Goal: Use online tool/utility: Use online tool/utility

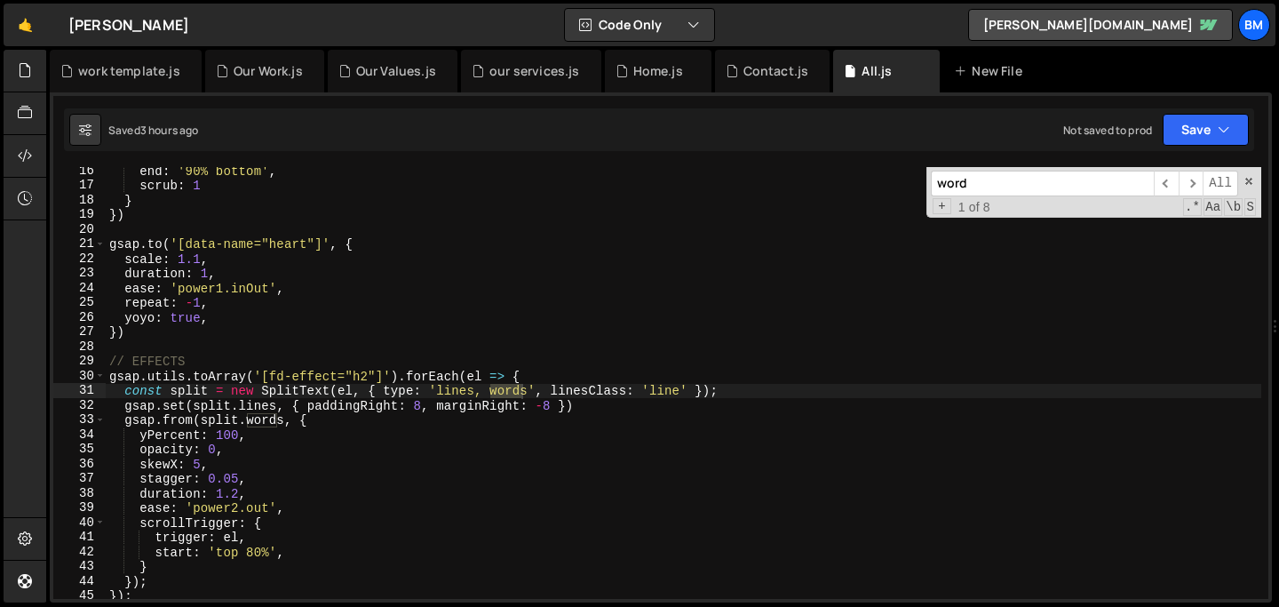
scroll to position [224, 0]
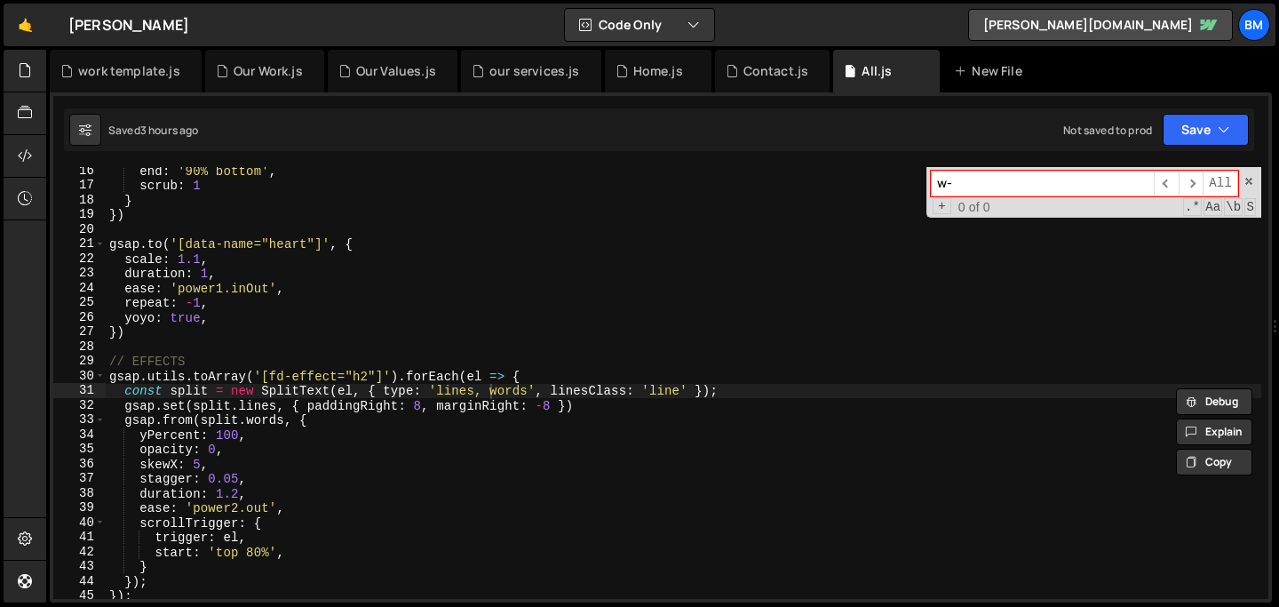
type input "w"
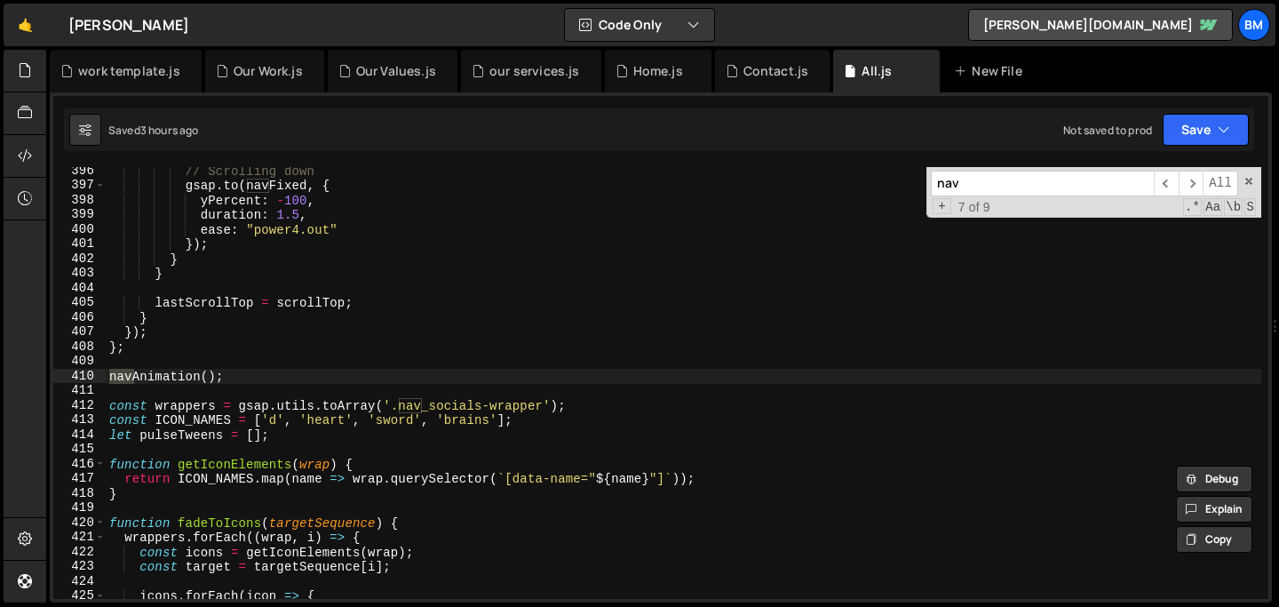
scroll to position [5792, 0]
type input "nav"
click at [1250, 179] on span at bounding box center [1248, 181] width 12 height 12
type textarea "navAnimation();"
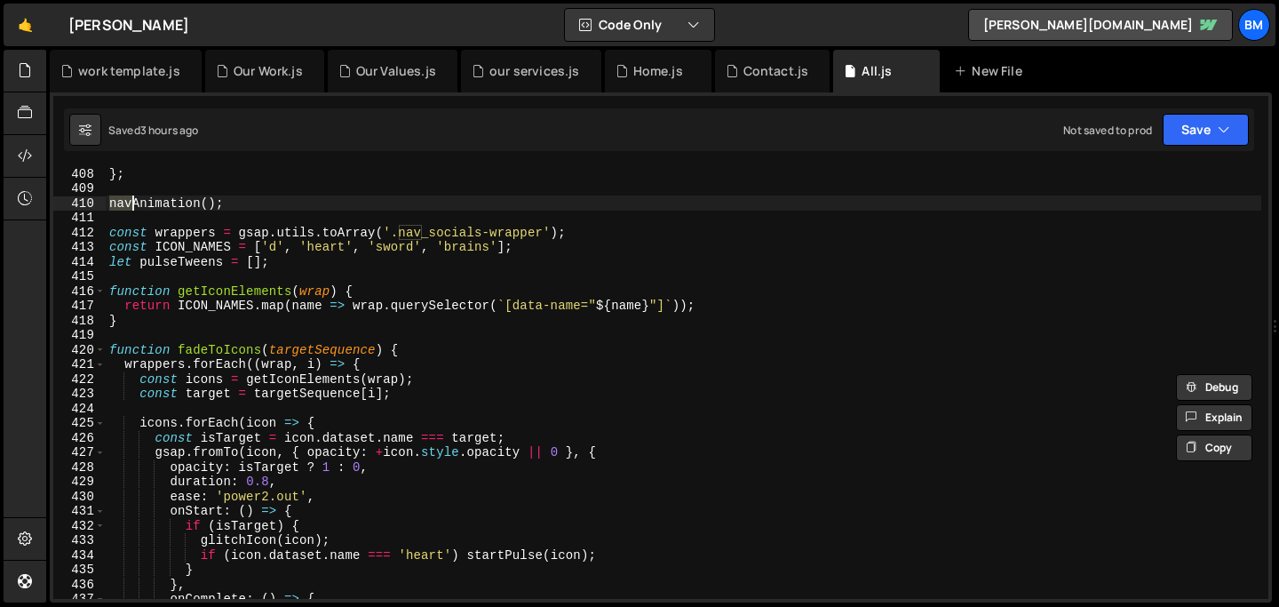
scroll to position [5841, 0]
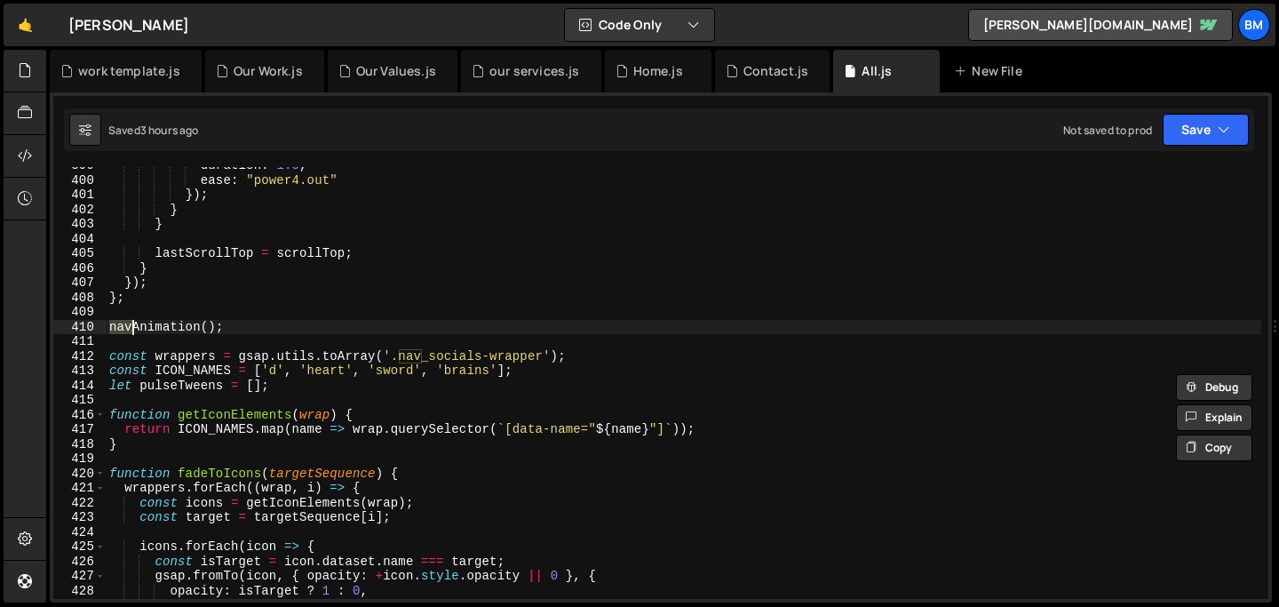
click at [235, 330] on div "duration : 1.5 , ease : "power4.out" }) ; } } lastScrollTop = scrollTop ; } }) …" at bounding box center [683, 388] width 1155 height 461
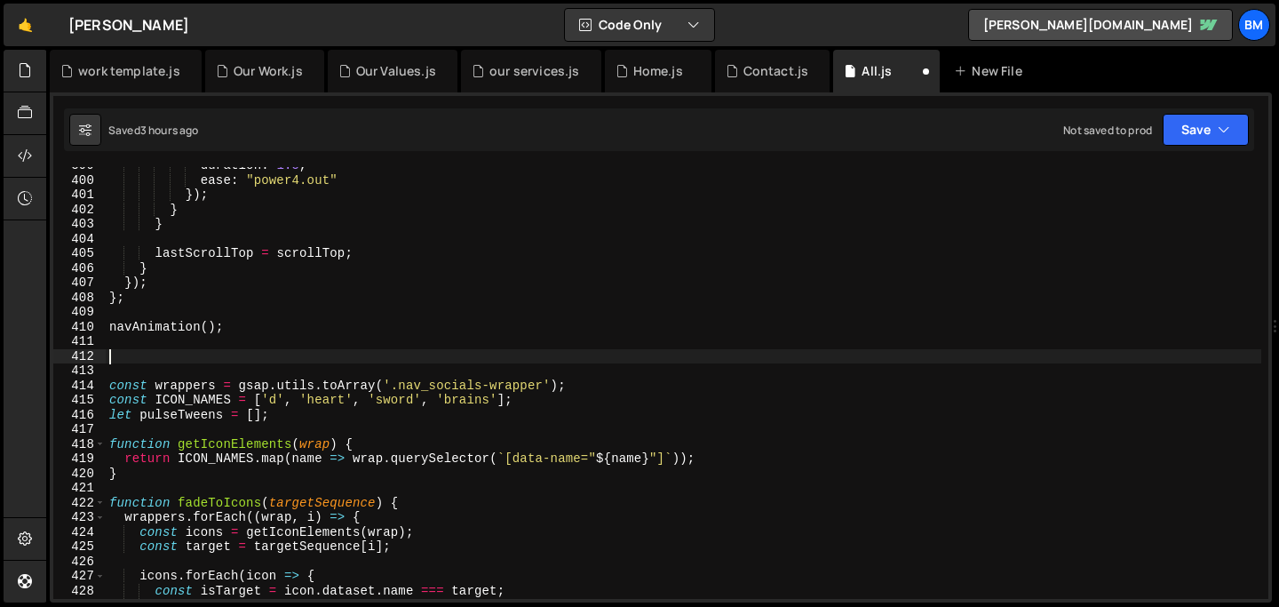
scroll to position [0, 0]
paste textarea
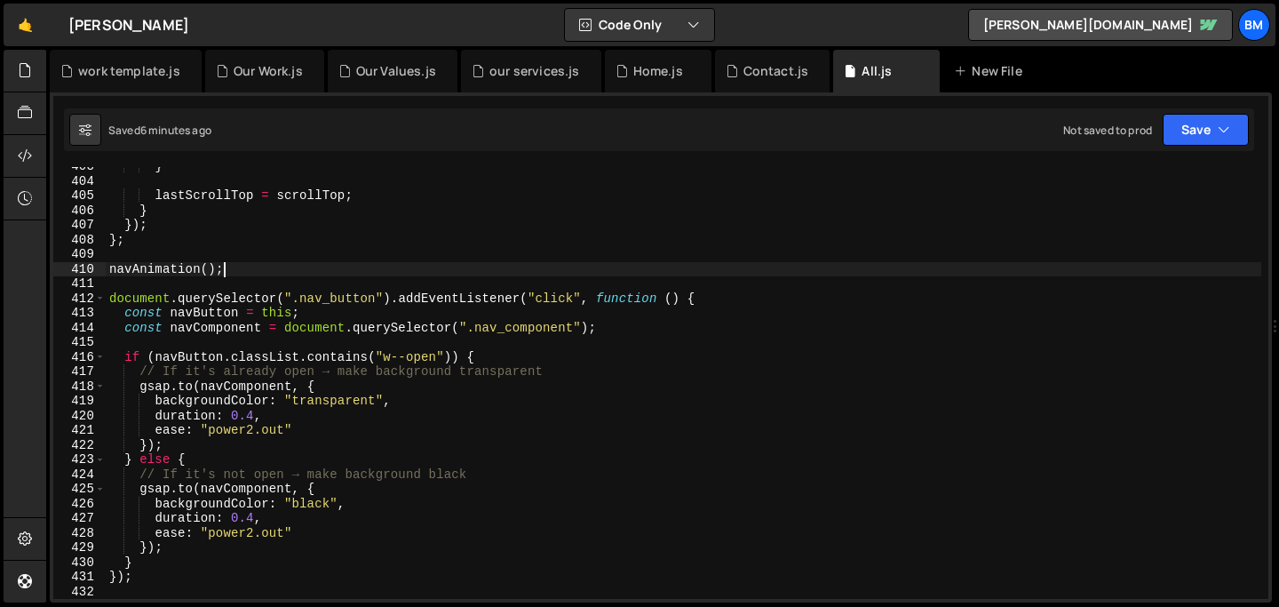
click at [517, 262] on div "} lastScrollTop = scrollTop ; } }) ; } ; navAnimation ( ) ; document . querySel…" at bounding box center [683, 389] width 1155 height 461
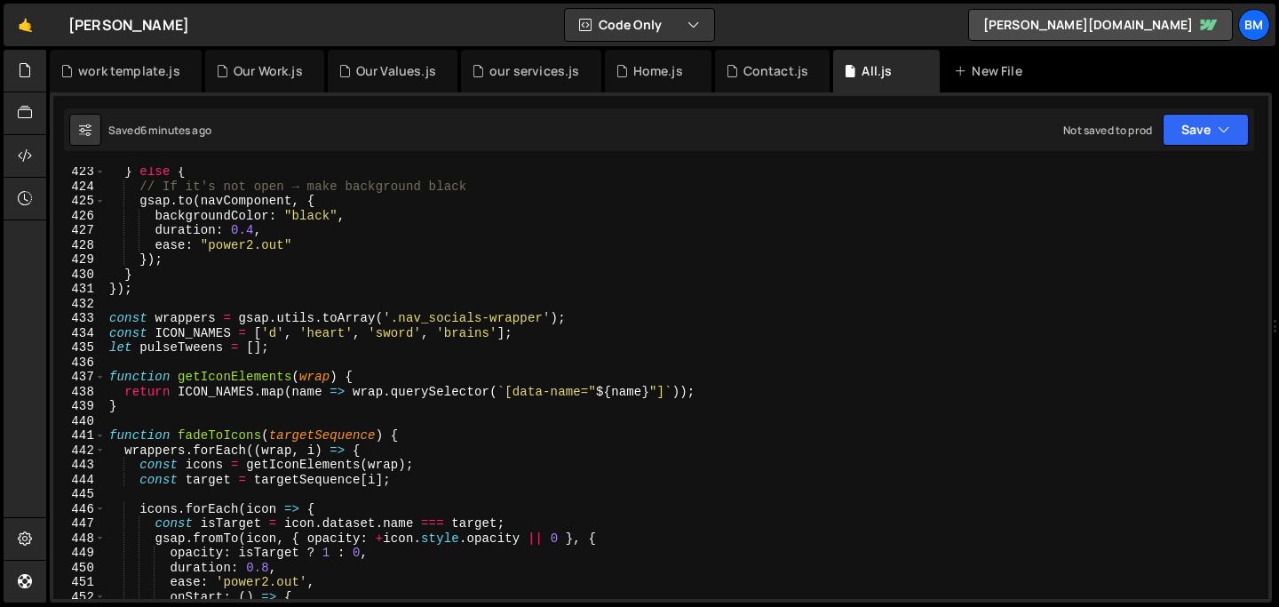
scroll to position [6170, 0]
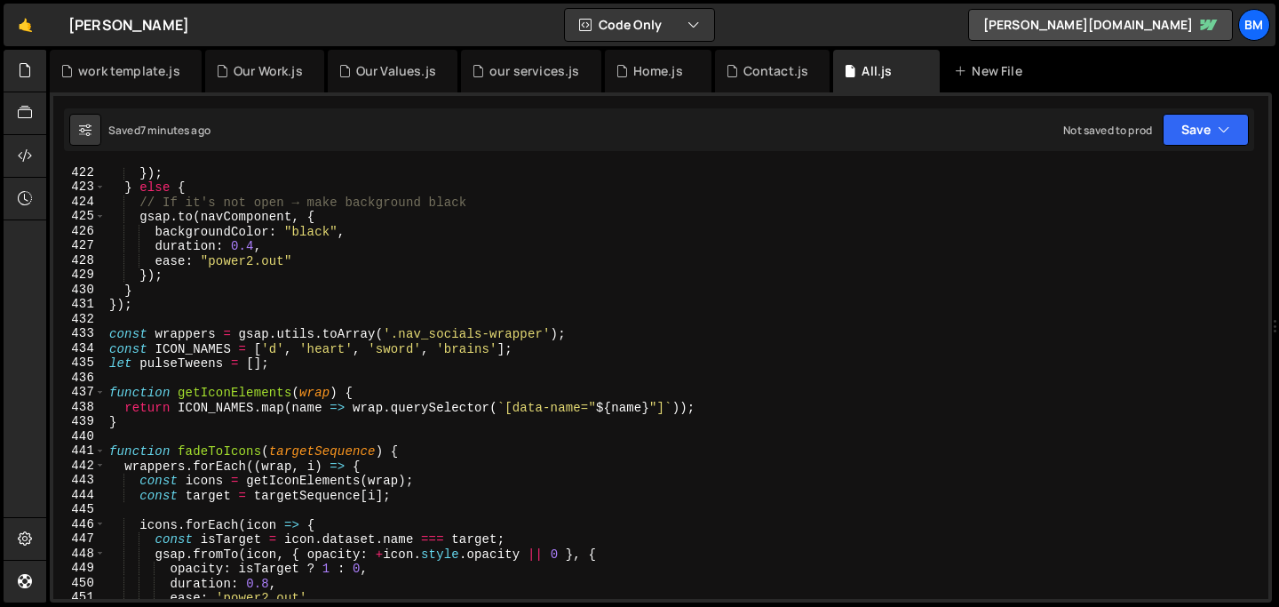
click at [491, 346] on div "}) ; } else { // If it's not open → make background black gsap . to ( navCompon…" at bounding box center [683, 395] width 1155 height 461
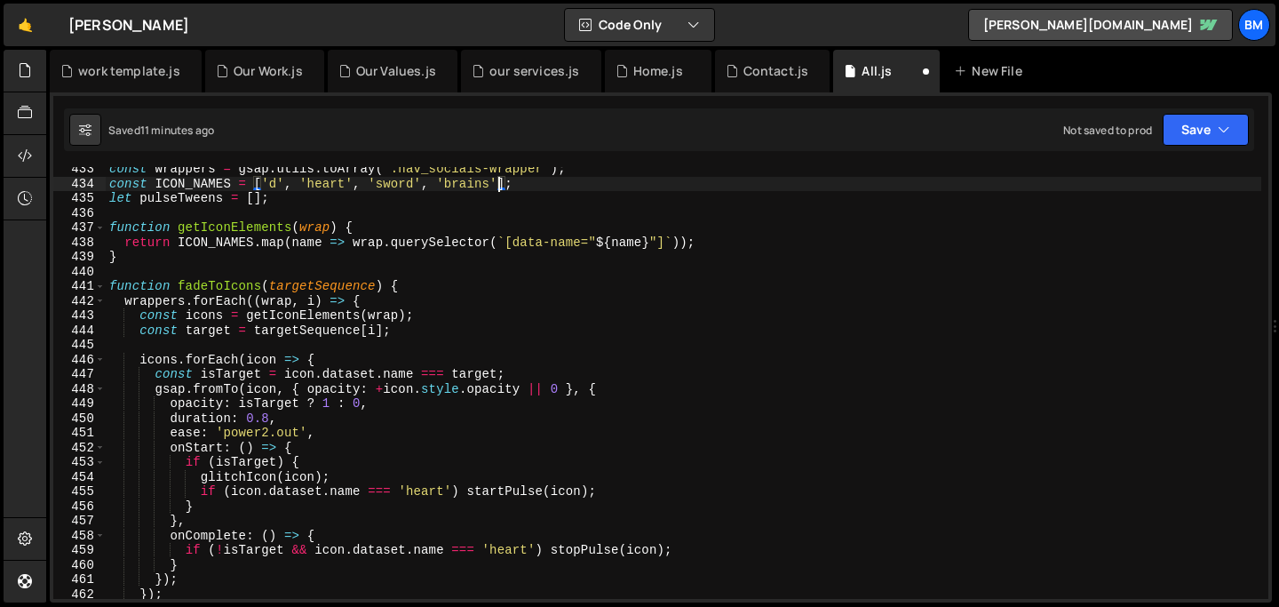
scroll to position [6353, 0]
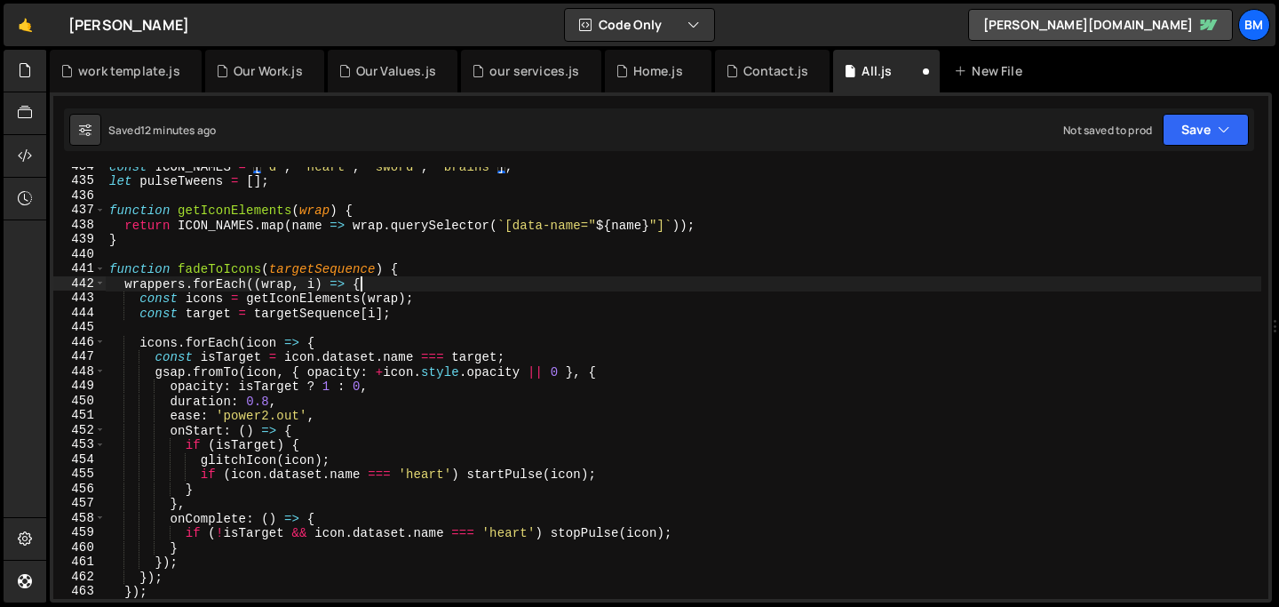
click at [574, 289] on div "const ICON_NAMES = [ 'd' , 'heart' , 'sword' , 'brains' ] ; let pulseTweens = […" at bounding box center [683, 389] width 1155 height 461
type textarea "wrappers.forEach((wrap, i) => {"
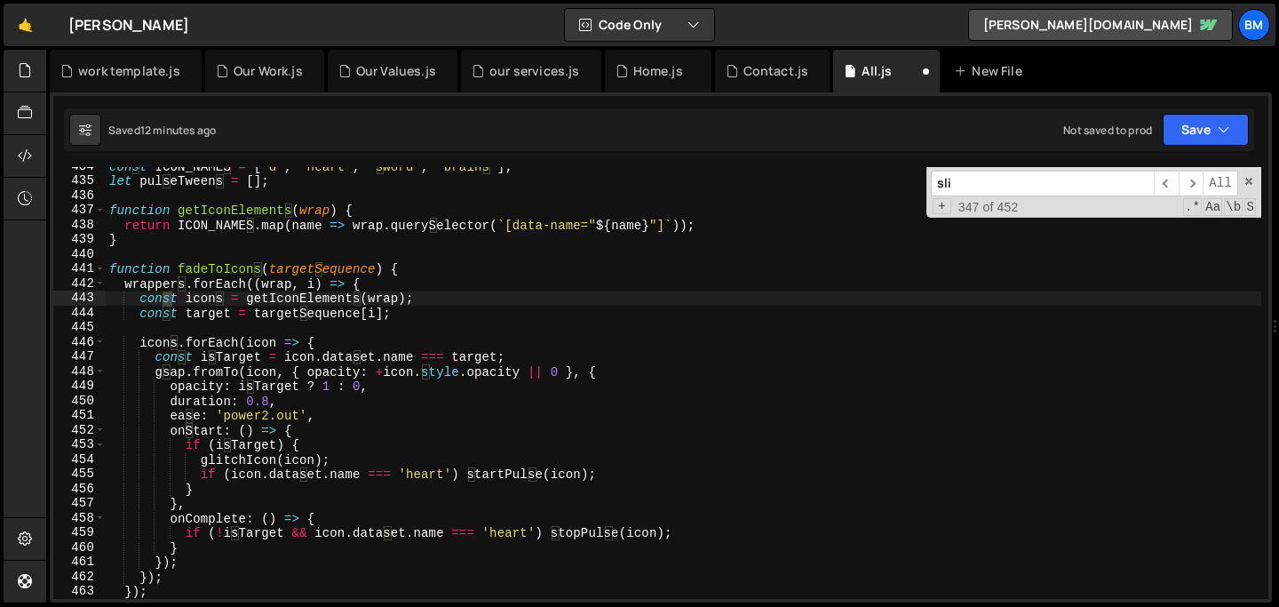
scroll to position [2641, 0]
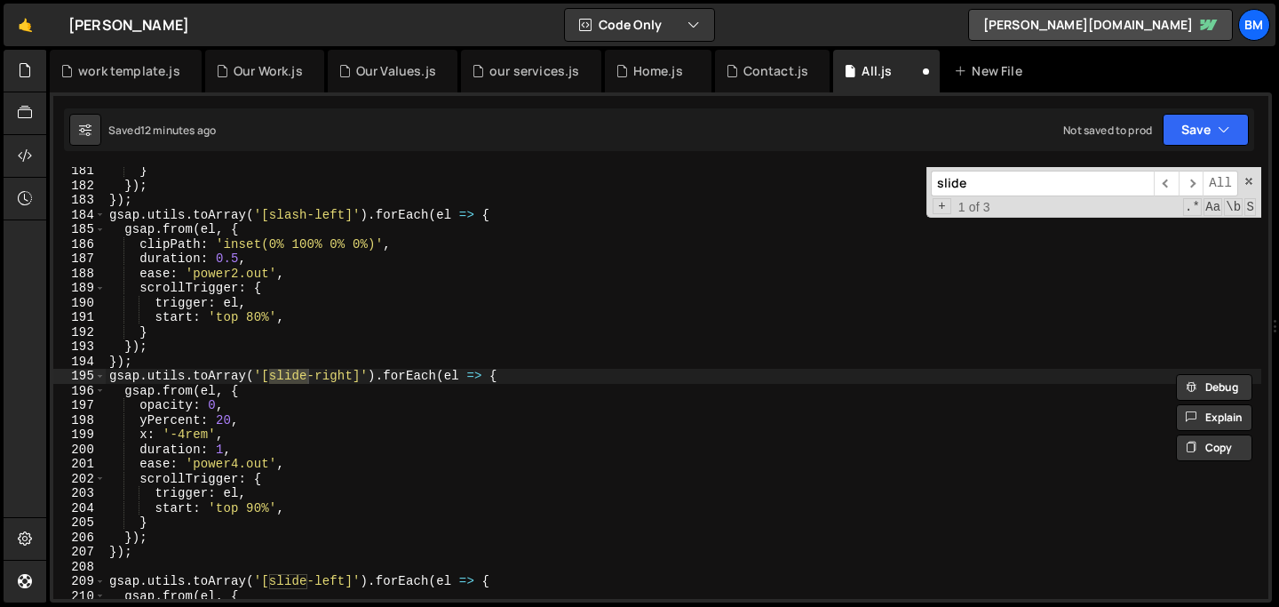
type input "slide"
click at [251, 417] on div "} }) ; }) ; gsap . utils . toArray ( '[slash-left]' ) . forEach ( el => { gsap …" at bounding box center [683, 393] width 1155 height 461
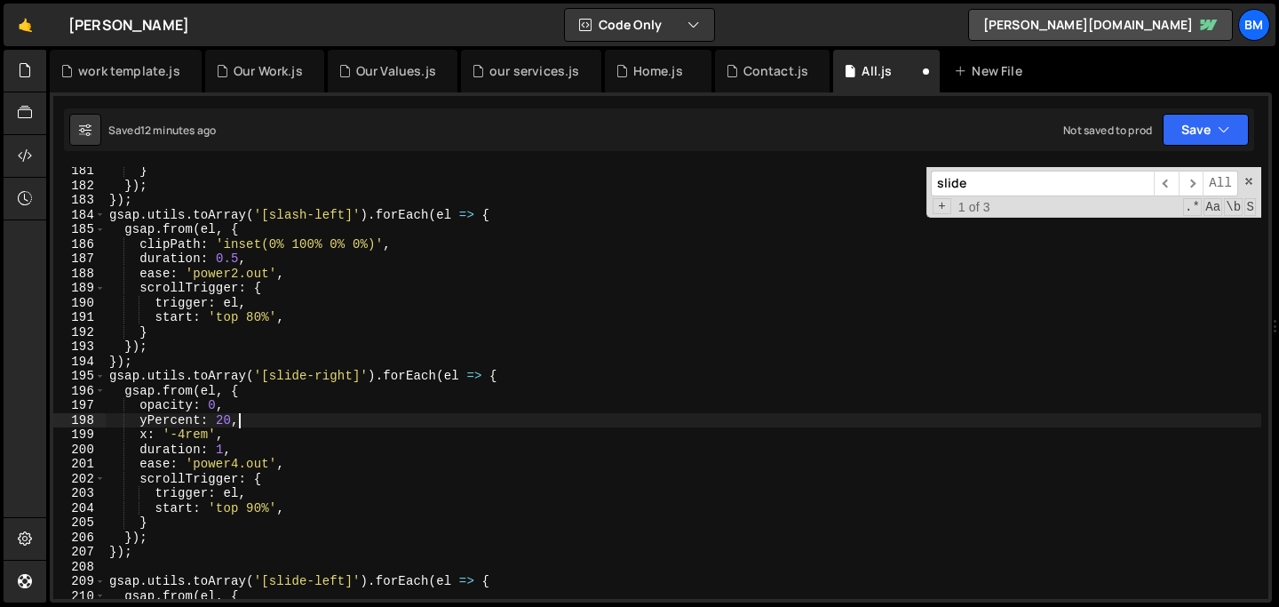
click at [231, 432] on div "} }) ; }) ; gsap . utils . toArray ( '[slash-left]' ) . forEach ( el => { gsap …" at bounding box center [683, 393] width 1155 height 461
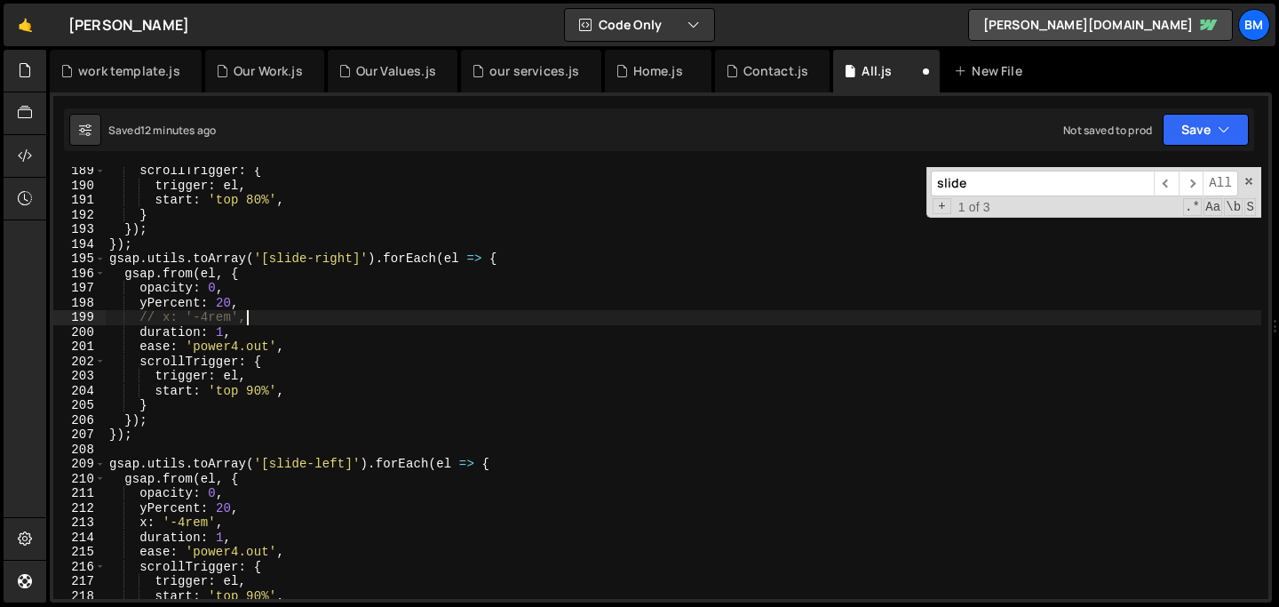
scroll to position [2767, 0]
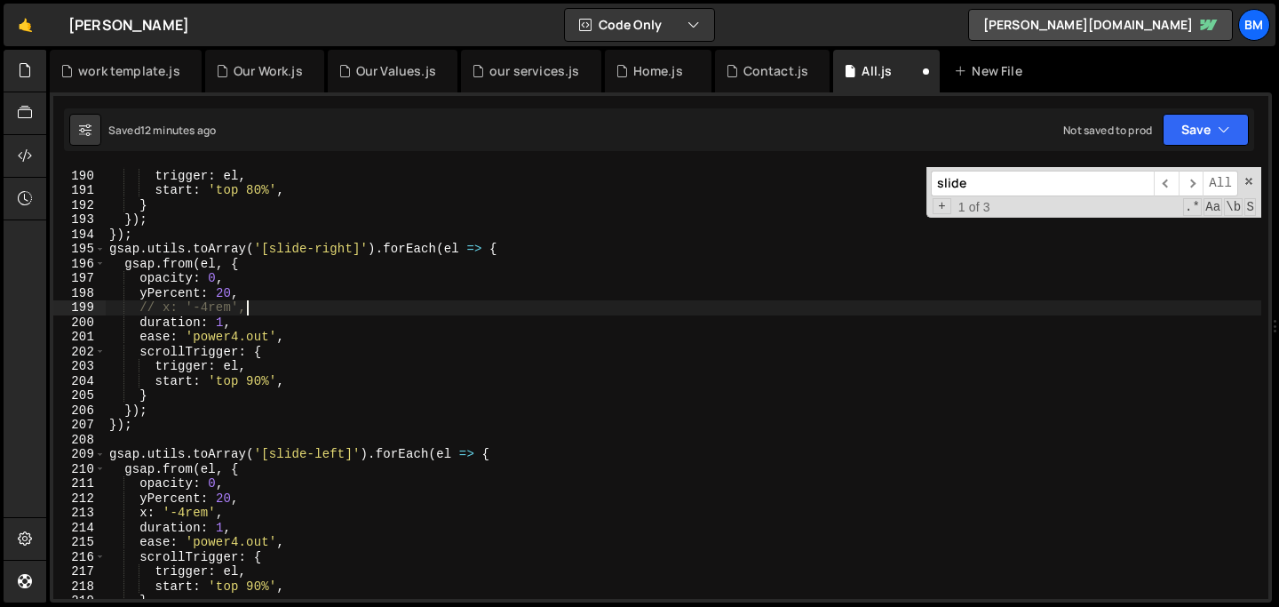
click at [241, 512] on div "scrollTrigger : { trigger : el , start : 'top 80%' , } }) ; }) ; gsap . utils .…" at bounding box center [683, 384] width 1155 height 461
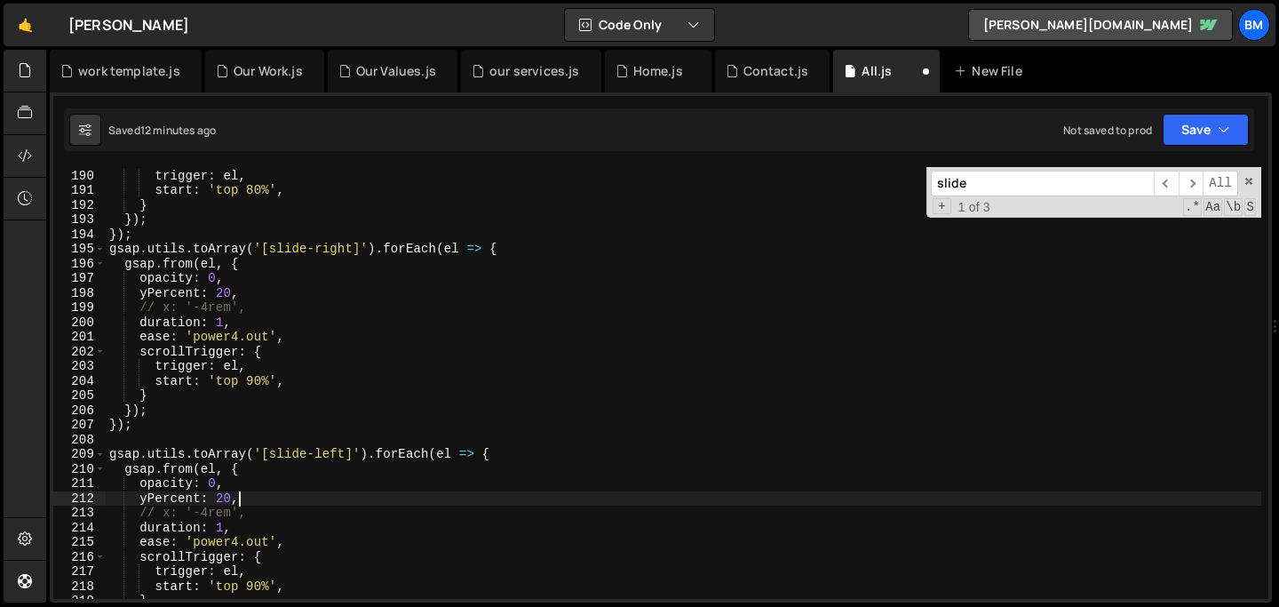
click at [254, 501] on div "scrollTrigger : { trigger : el , start : 'top 80%' , } }) ; }) ; gsap . utils .…" at bounding box center [683, 384] width 1155 height 461
click at [238, 481] on div "scrollTrigger : { trigger : el , start : 'top 80%' , } }) ; }) ; gsap . utils .…" at bounding box center [683, 384] width 1155 height 461
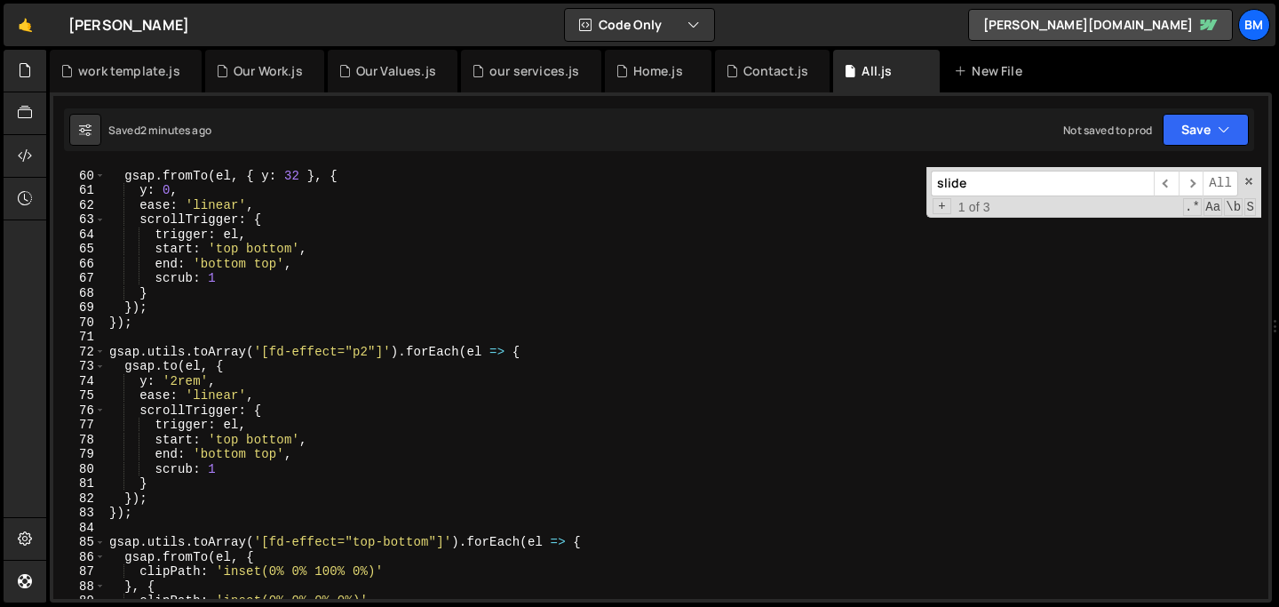
scroll to position [862, 0]
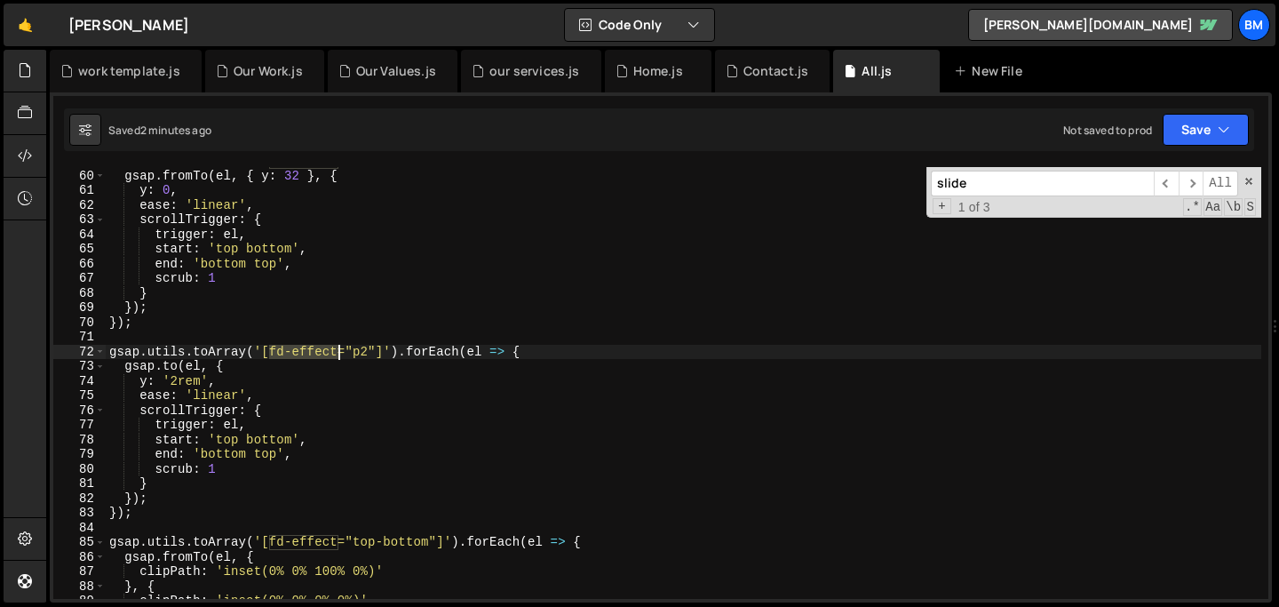
drag, startPoint x: 271, startPoint y: 351, endPoint x: 336, endPoint y: 357, distance: 65.1
click at [336, 357] on div "gsap . utils . toArray ( '[fd-effect="p0.5"]' ) . forEach ( el => { gsap . from…" at bounding box center [683, 384] width 1155 height 461
type textarea "gsap.utils.toArray('[fd-effect="p2"]').forEach(el => {"
click at [342, 333] on div "gsap . utils . toArray ( '[fd-effect="p0.5"]' ) . forEach ( el => { gsap . from…" at bounding box center [683, 384] width 1155 height 461
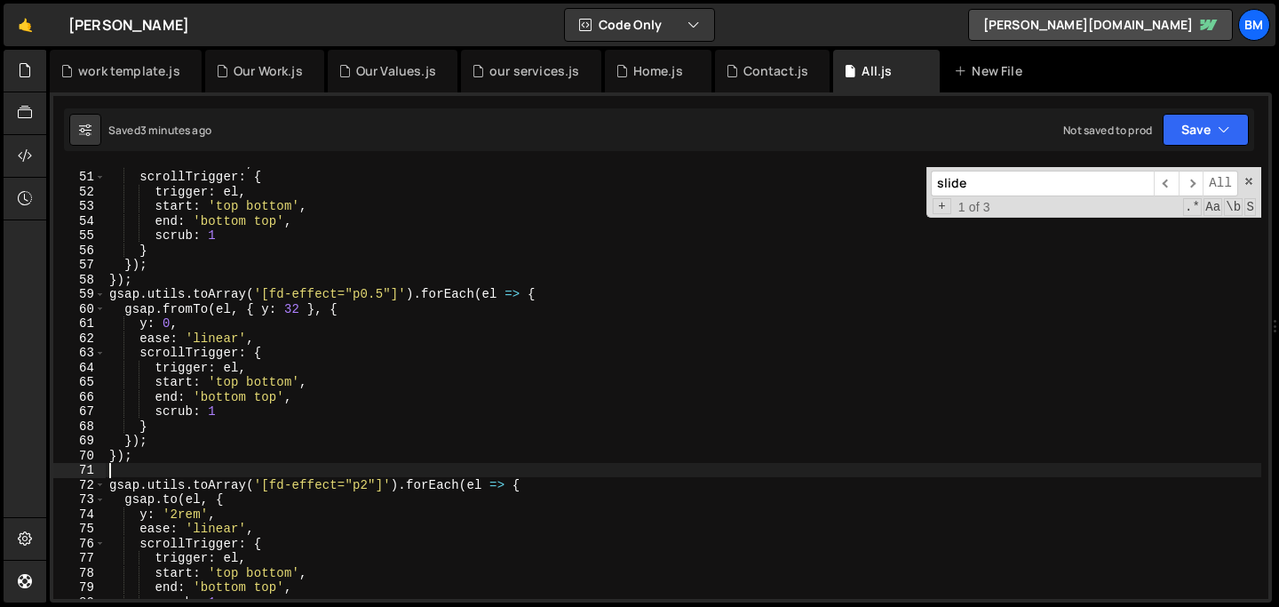
scroll to position [715, 0]
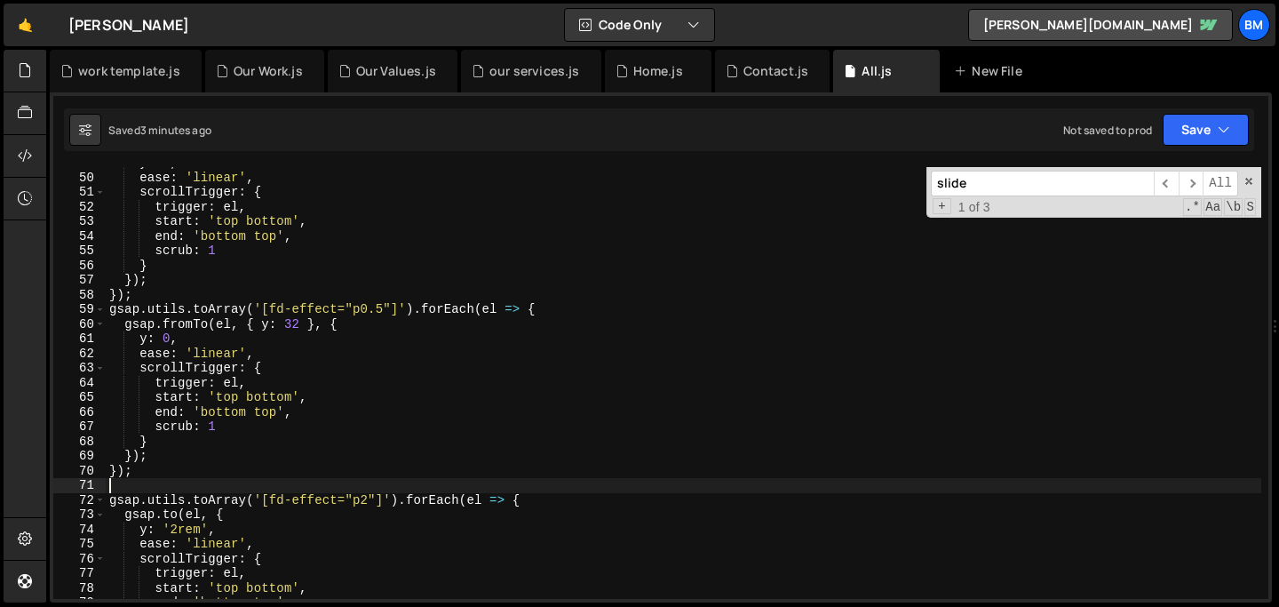
click at [345, 321] on div "y : 0 , ease : 'linear' , scrollTrigger : { trigger : el , start : 'top bottom'…" at bounding box center [683, 385] width 1155 height 461
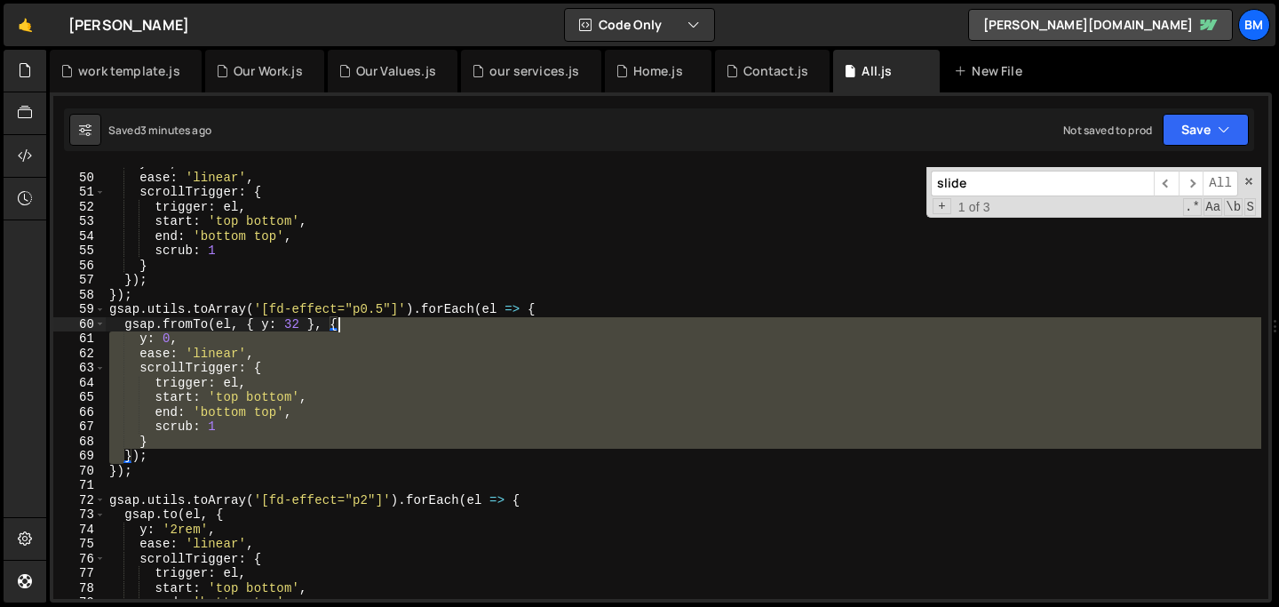
click at [345, 321] on div "y : 0 , ease : 'linear' , scrollTrigger : { trigger : el , start : 'top bottom'…" at bounding box center [683, 385] width 1155 height 461
click at [353, 324] on div "y : 0 , ease : 'linear' , scrollTrigger : { trigger : el , start : 'top bottom'…" at bounding box center [683, 383] width 1155 height 432
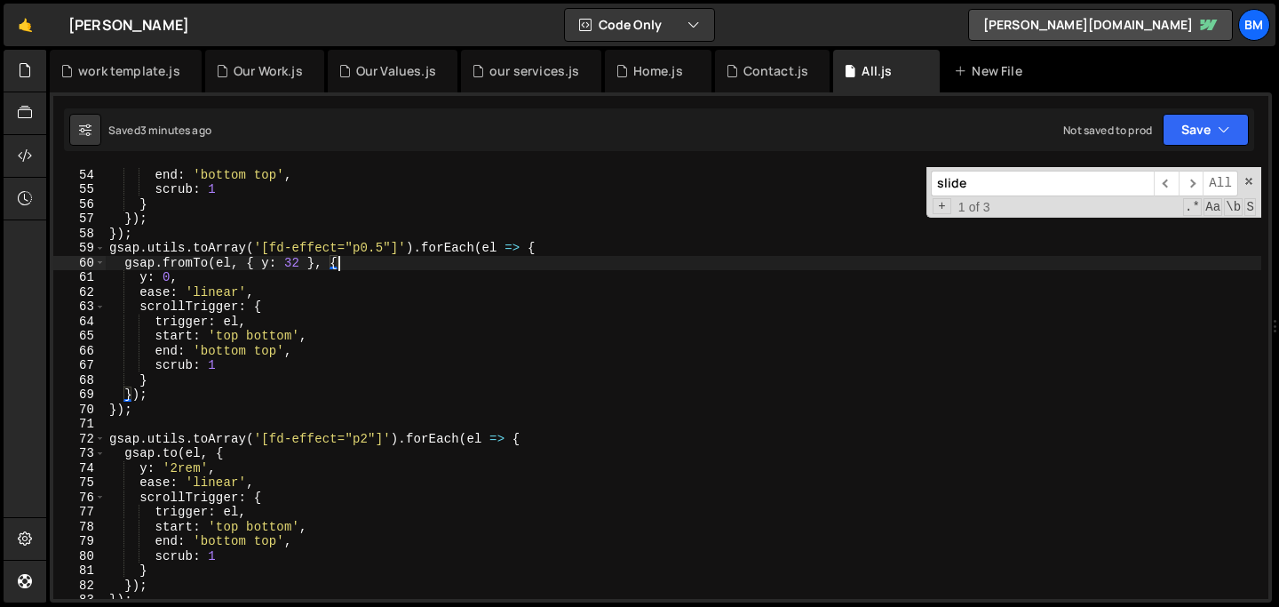
scroll to position [776, 0]
click at [1250, 185] on span at bounding box center [1248, 181] width 12 height 12
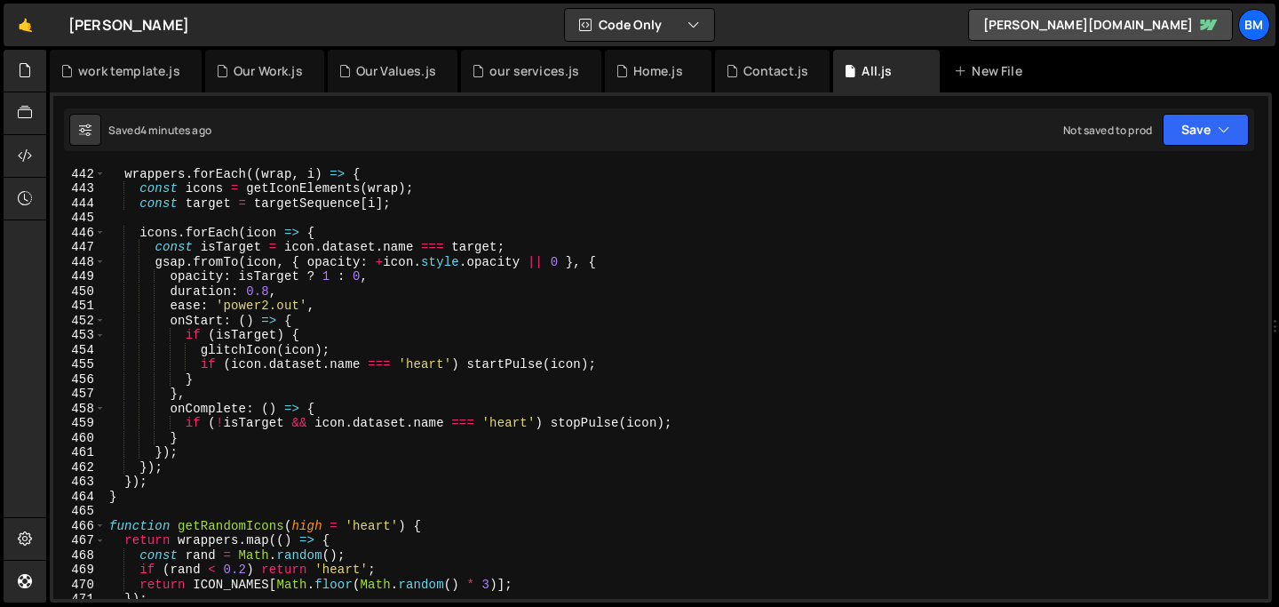
scroll to position [6470, 0]
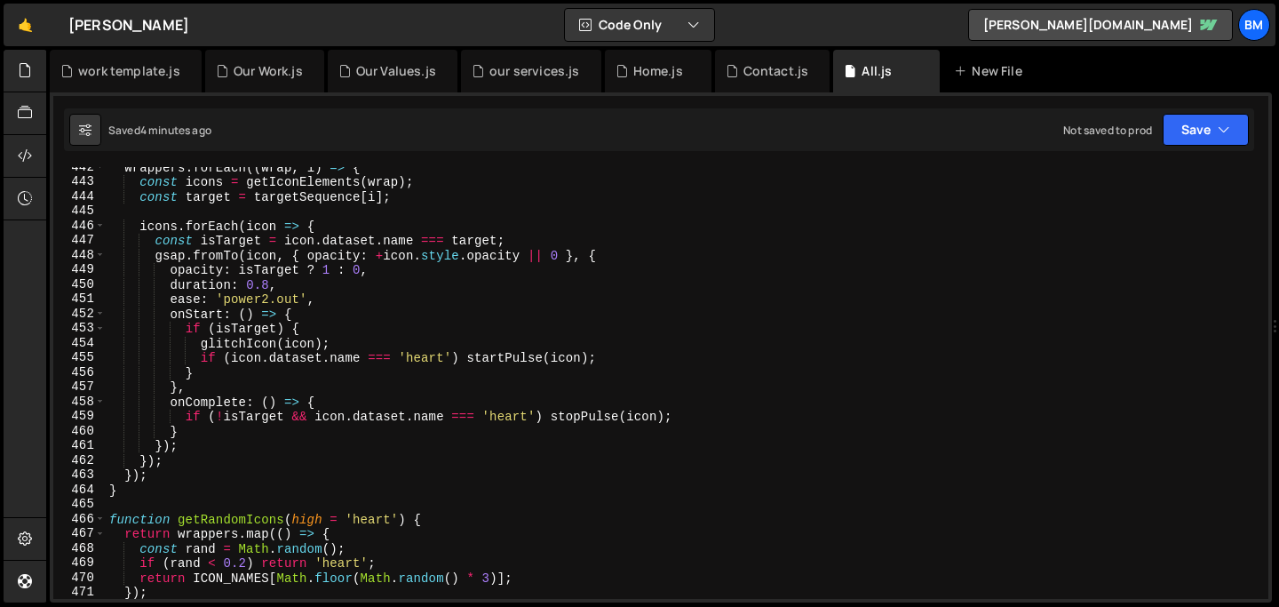
click at [346, 378] on div "wrappers . forEach (( wrap , i ) => { const icons = getIconElements ( wrap ) ; …" at bounding box center [683, 390] width 1155 height 461
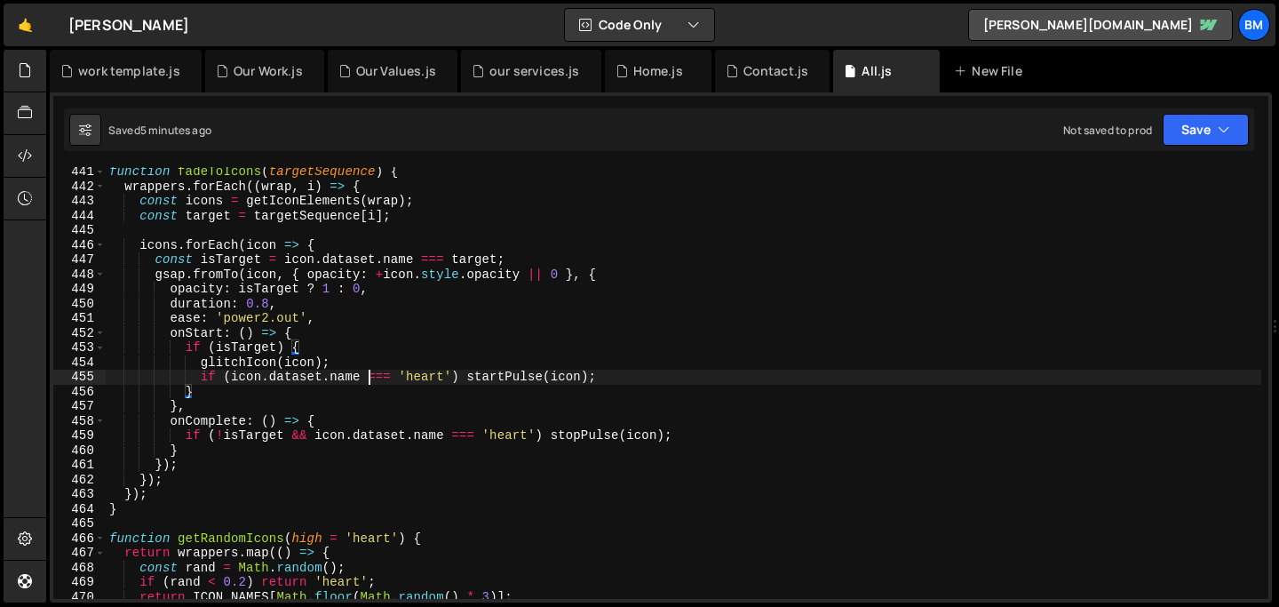
click at [368, 372] on div "function fadeToIcons ( targetSequence ) { wrappers . forEach (( wrap , i ) => {…" at bounding box center [683, 394] width 1155 height 461
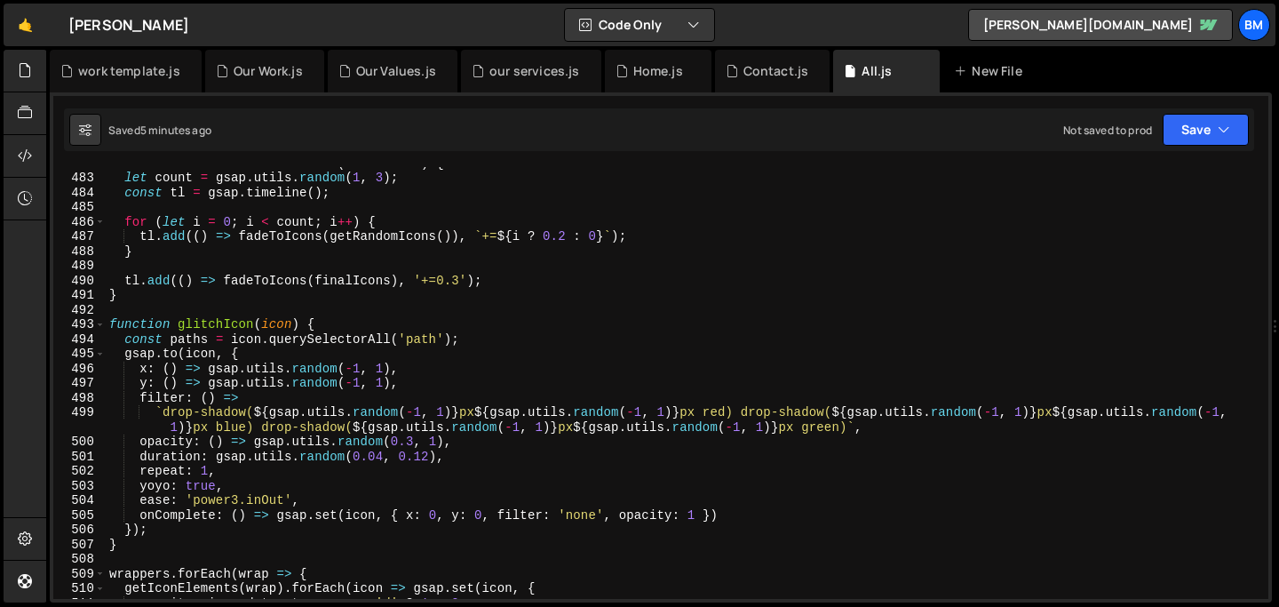
scroll to position [7070, 0]
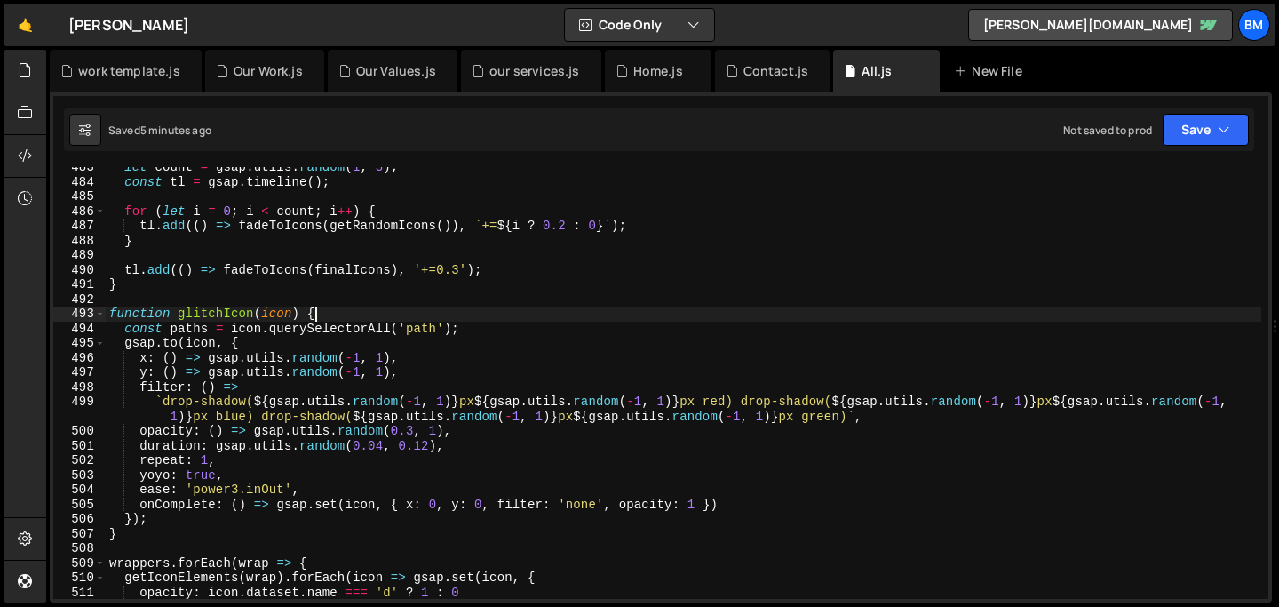
click at [333, 319] on div "let count = gsap . utils . random ( 1 , 3 ) ; const tl = gsap . timeline ( ) ; …" at bounding box center [683, 390] width 1155 height 461
type textarea "function glitchIcon(icon) {"
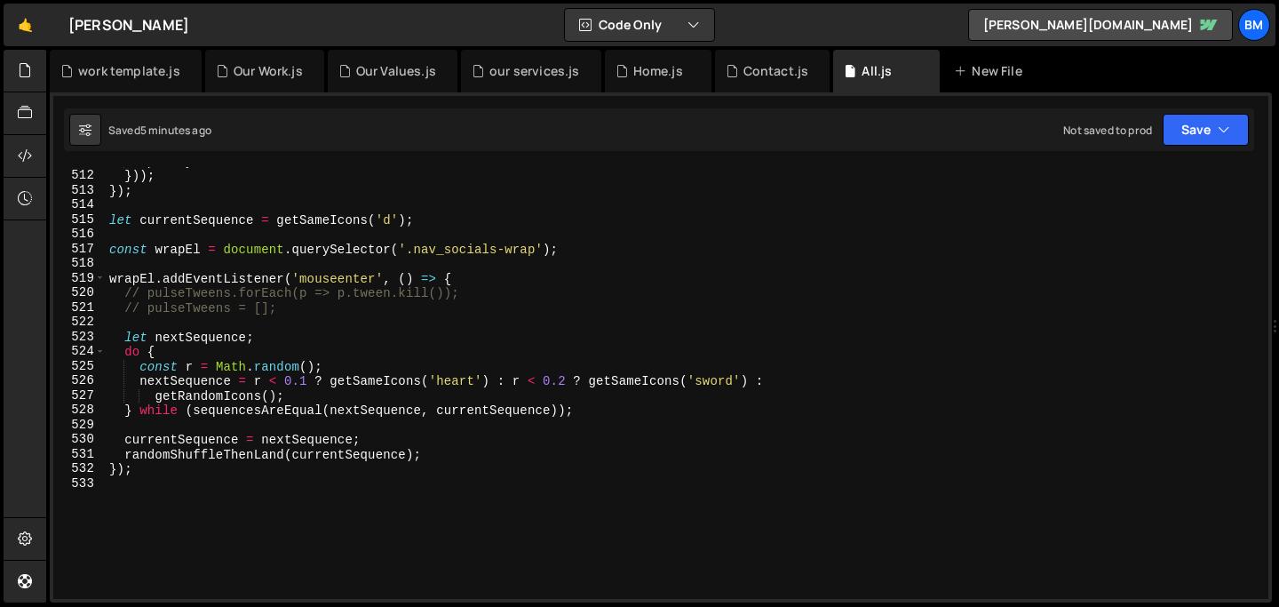
scroll to position [7501, 0]
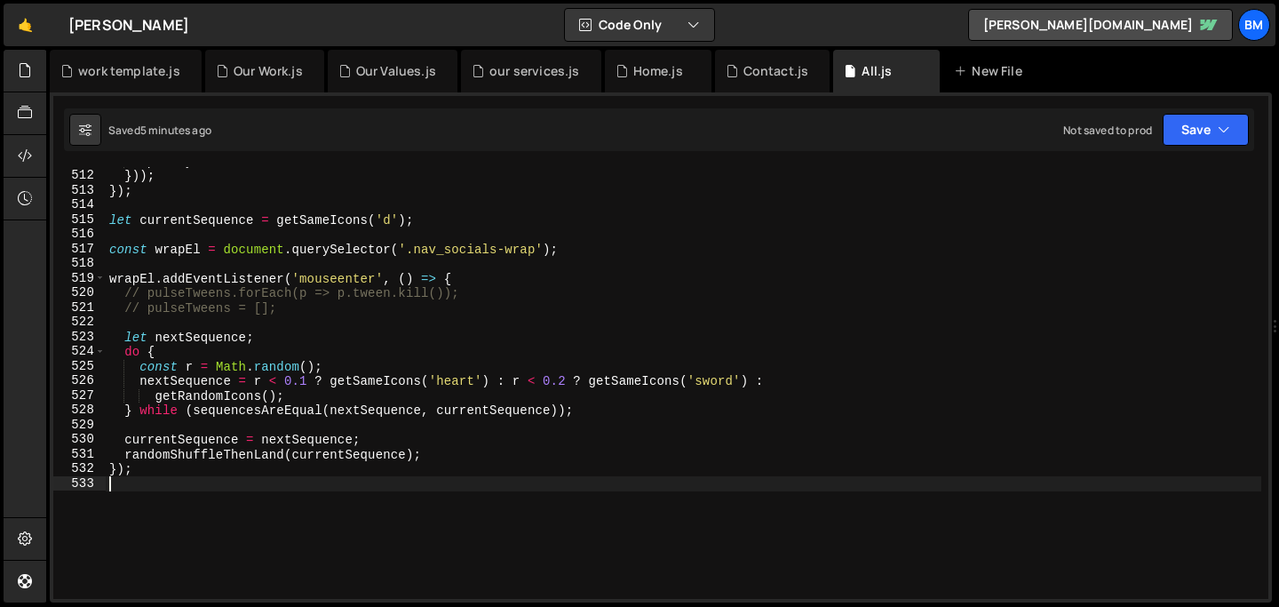
click at [140, 479] on div "opacity : icon . dataset . name === 'd' ? 1 : 0 })) ; }) ; let currentSequence …" at bounding box center [683, 384] width 1155 height 461
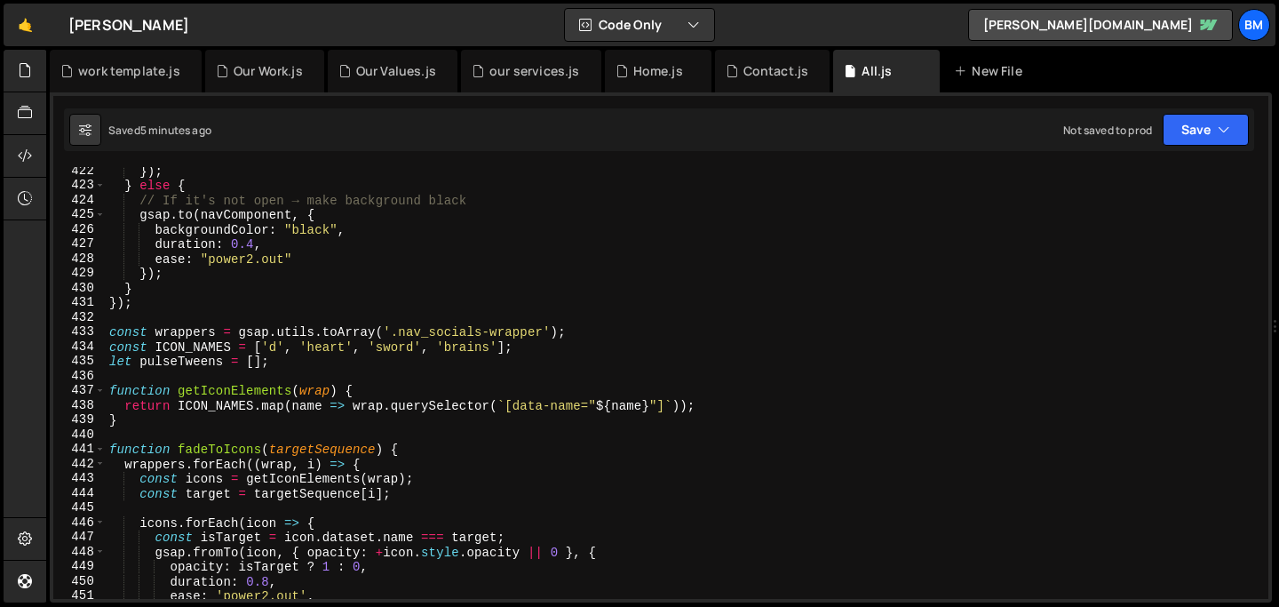
scroll to position [6173, 0]
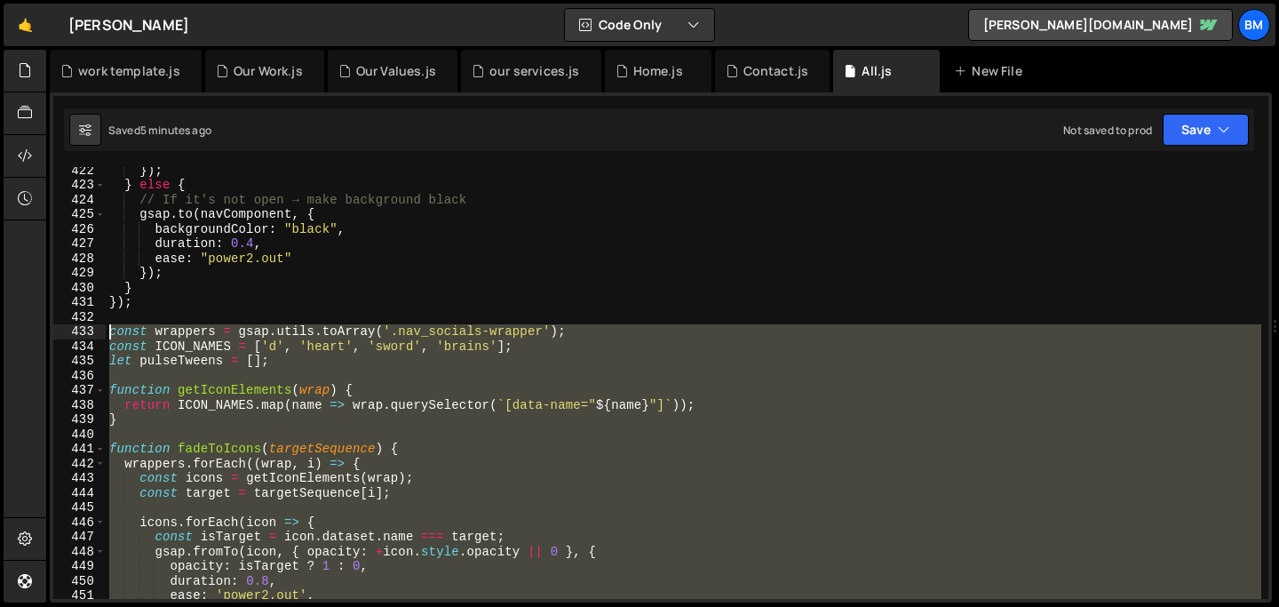
click at [108, 333] on div "}) ; } else { // If it's not open → make background black gsap . to ( navCompon…" at bounding box center [683, 393] width 1155 height 461
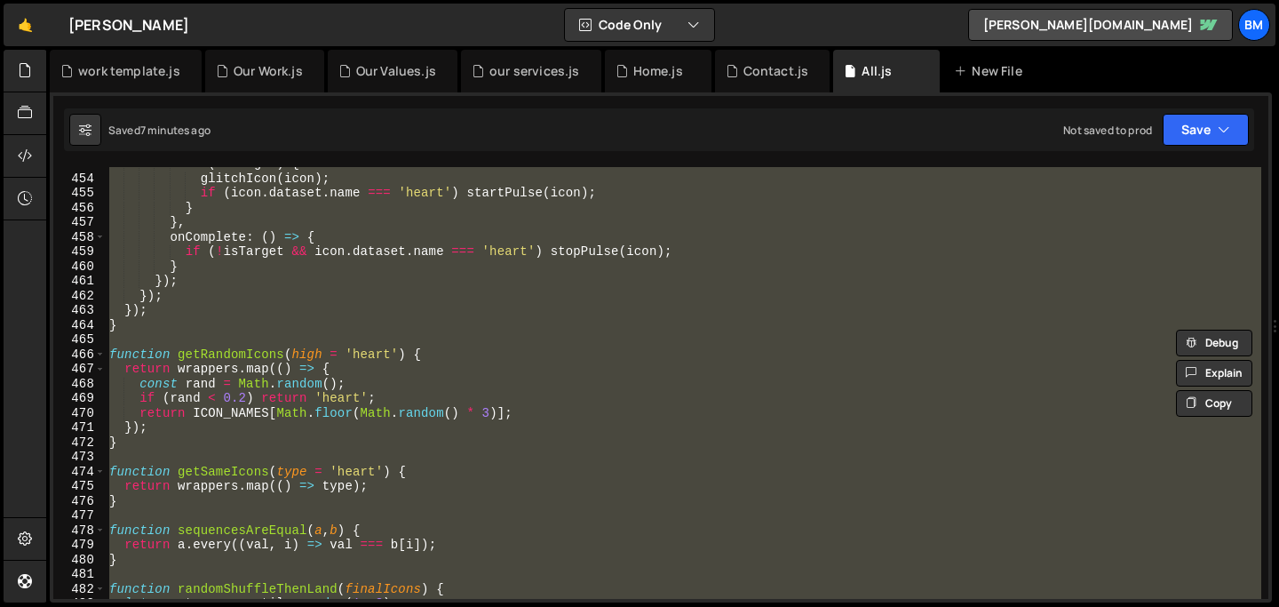
scroll to position [6664, 0]
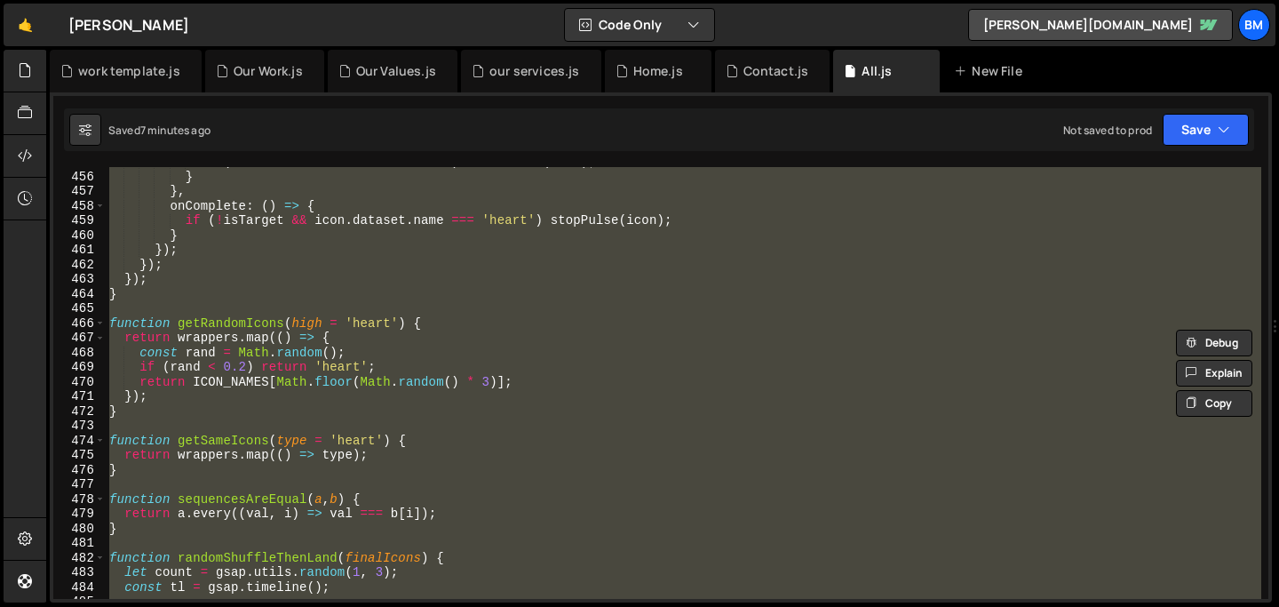
click at [378, 341] on div "if ( icon . dataset . name === 'heart' ) startPulse ( icon ) ; } } , onComplete…" at bounding box center [683, 385] width 1155 height 461
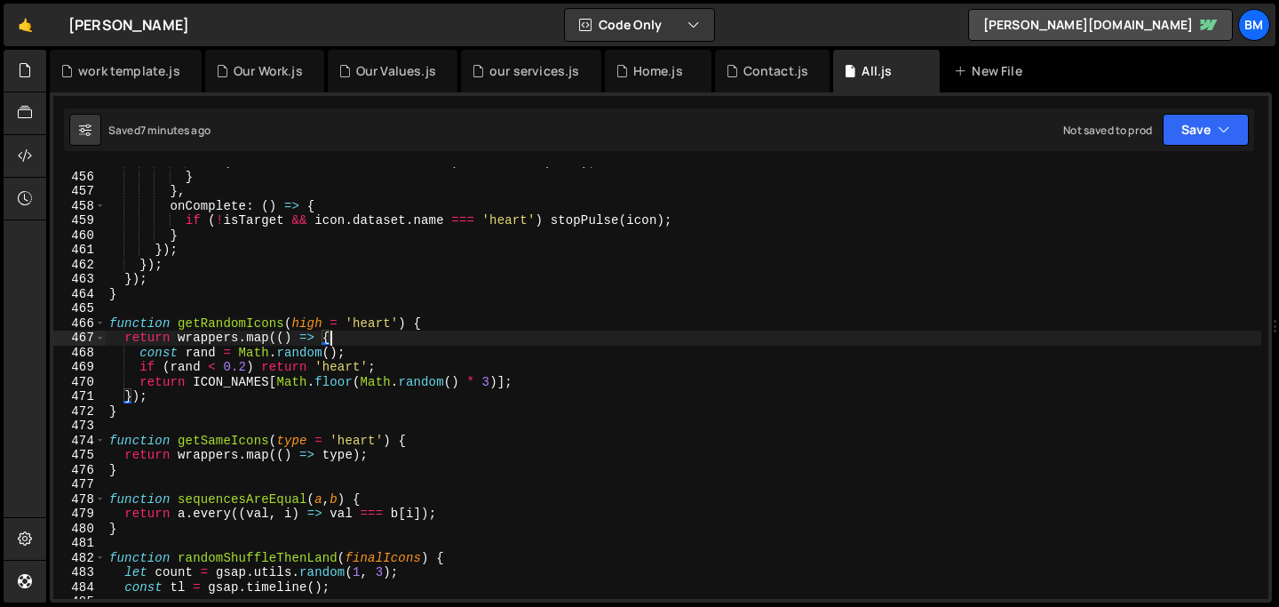
click at [432, 324] on div "if ( icon . dataset . name === 'heart' ) startPulse ( icon ) ; } } , onComplete…" at bounding box center [683, 385] width 1155 height 461
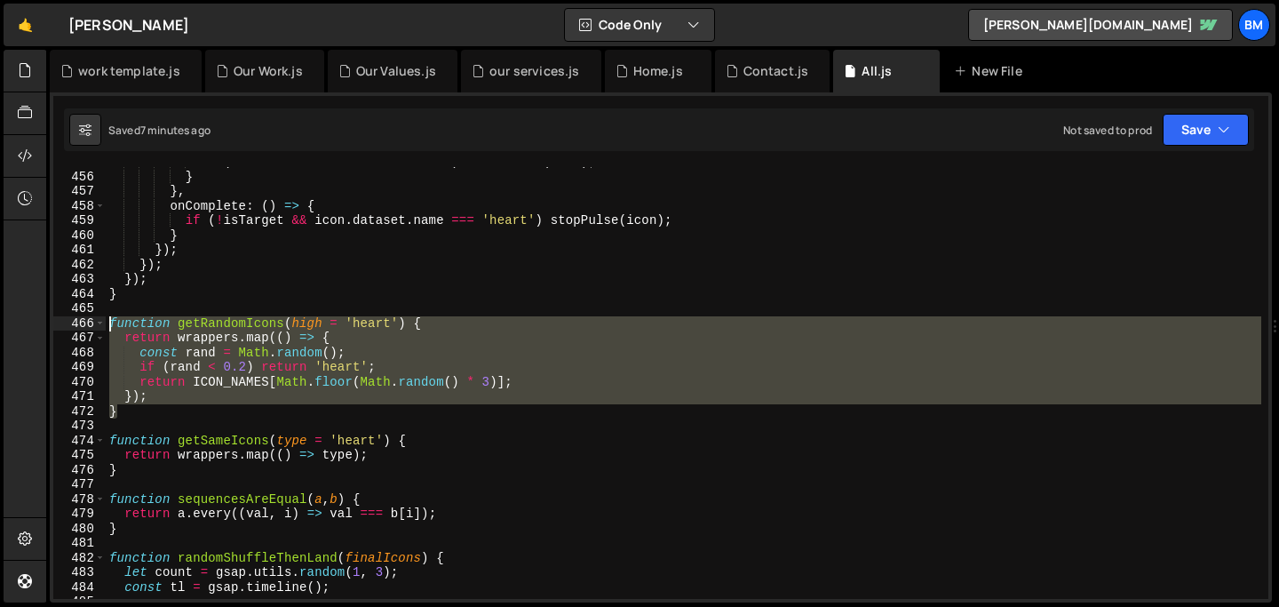
drag, startPoint x: 131, startPoint y: 417, endPoint x: 94, endPoint y: 325, distance: 98.8
click at [94, 325] on div "function getRandomIcons(high = 'heart') { 455 456 457 458 459 460 461 462 463 4…" at bounding box center [660, 383] width 1215 height 432
type textarea "function getRandomIcons(high = 'heart') { return [DOMAIN_NAME](() => {"
paste textarea
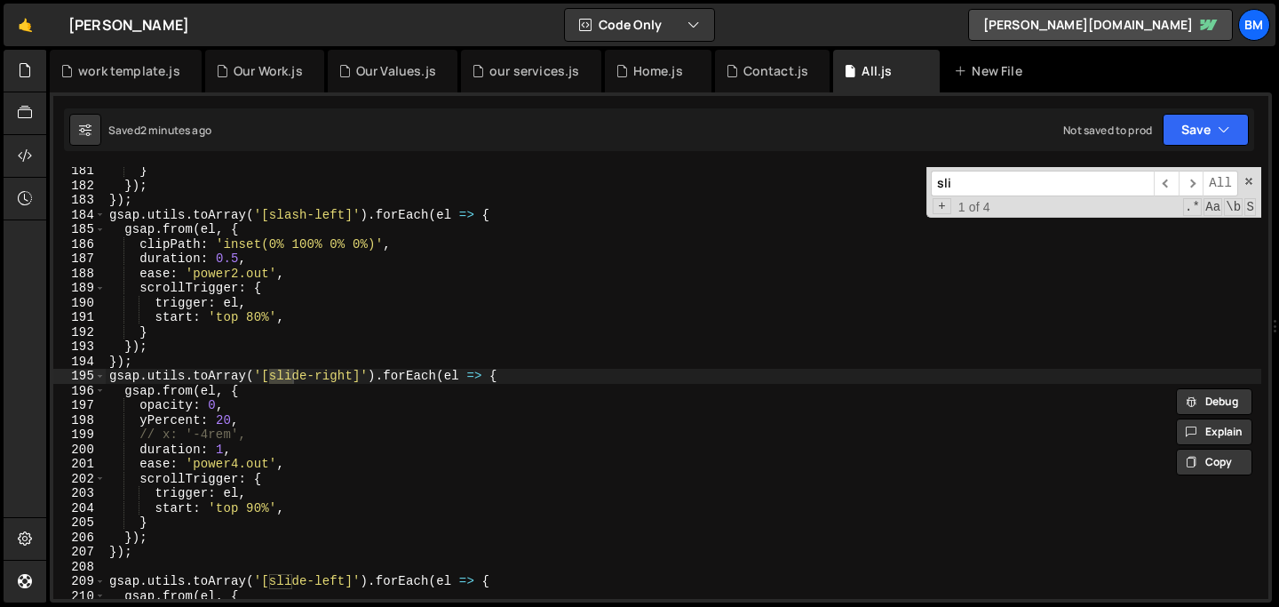
scroll to position [2641, 0]
type input "slide"
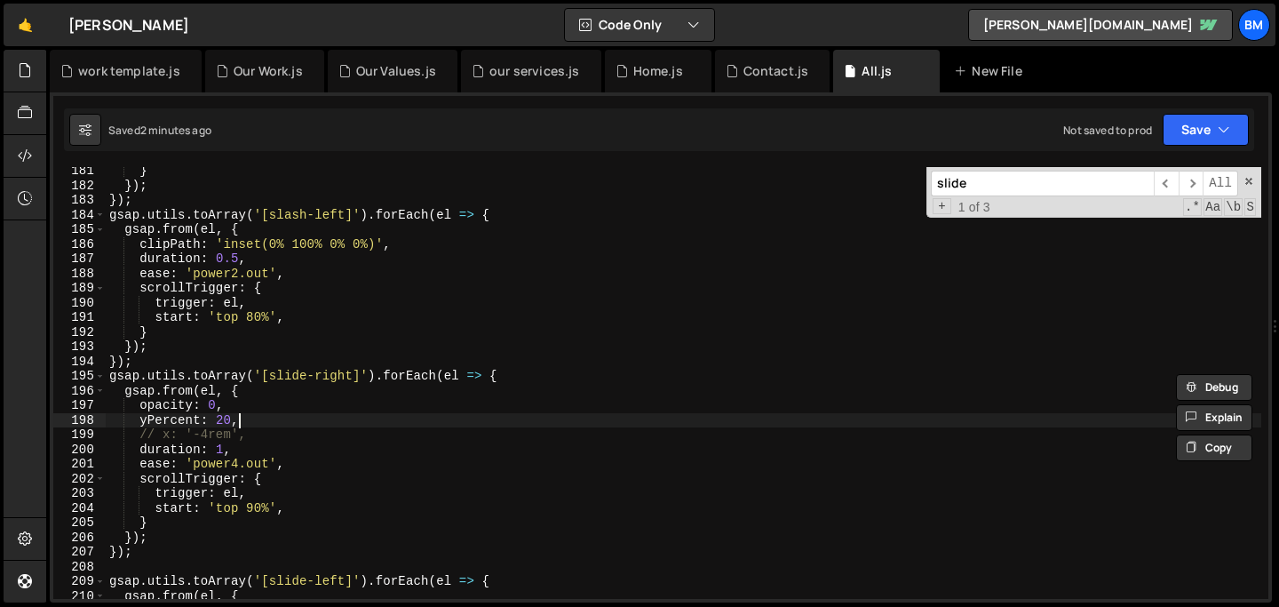
click at [254, 417] on div "} }) ; }) ; gsap . utils . toArray ( '[slash-left]' ) . forEach ( el => { gsap …" at bounding box center [683, 393] width 1155 height 461
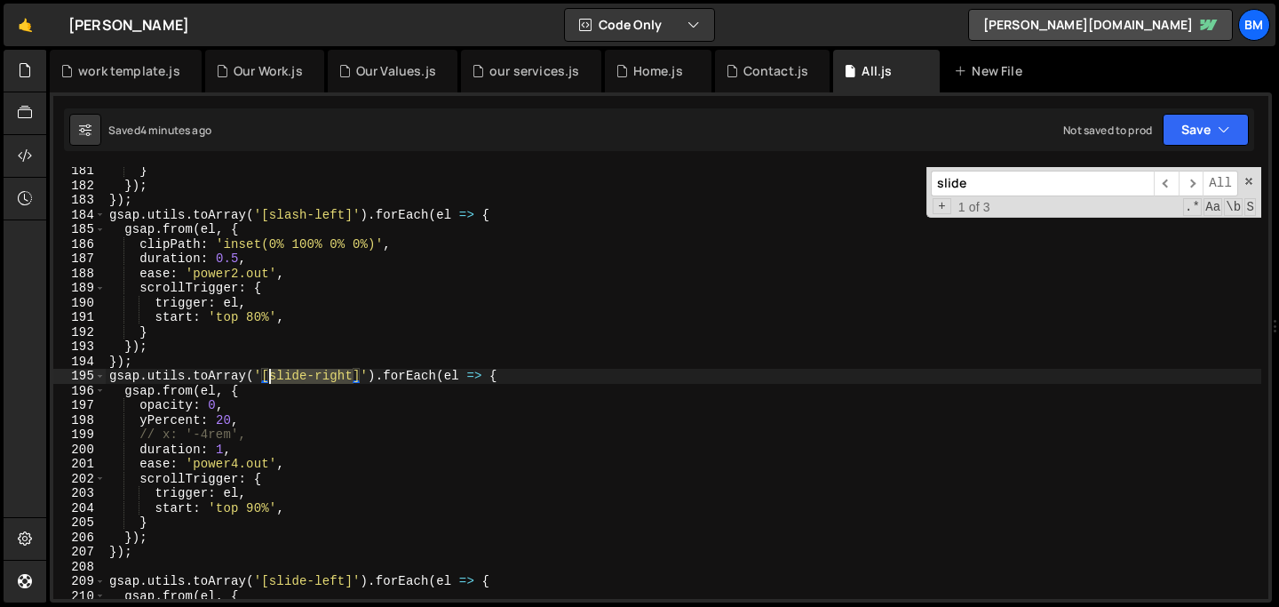
drag, startPoint x: 354, startPoint y: 377, endPoint x: 269, endPoint y: 377, distance: 85.3
click at [269, 377] on div "} }) ; }) ; gsap . utils . toArray ( '[slash-left]' ) . forEach ( el => { gsap …" at bounding box center [683, 393] width 1155 height 461
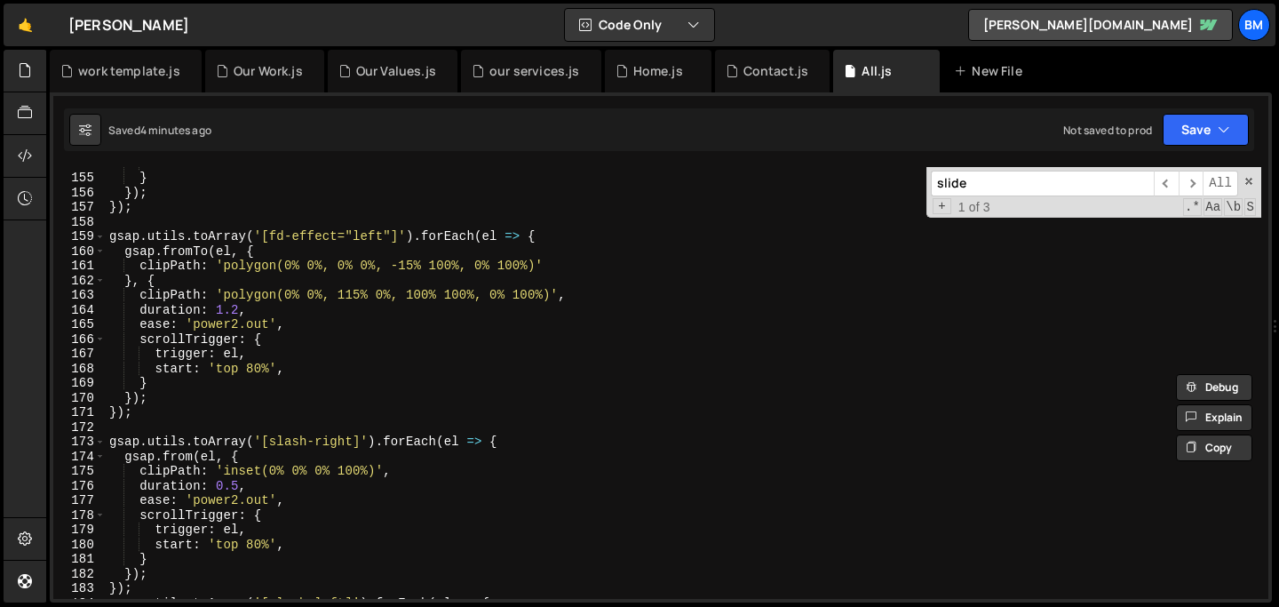
scroll to position [2226, 0]
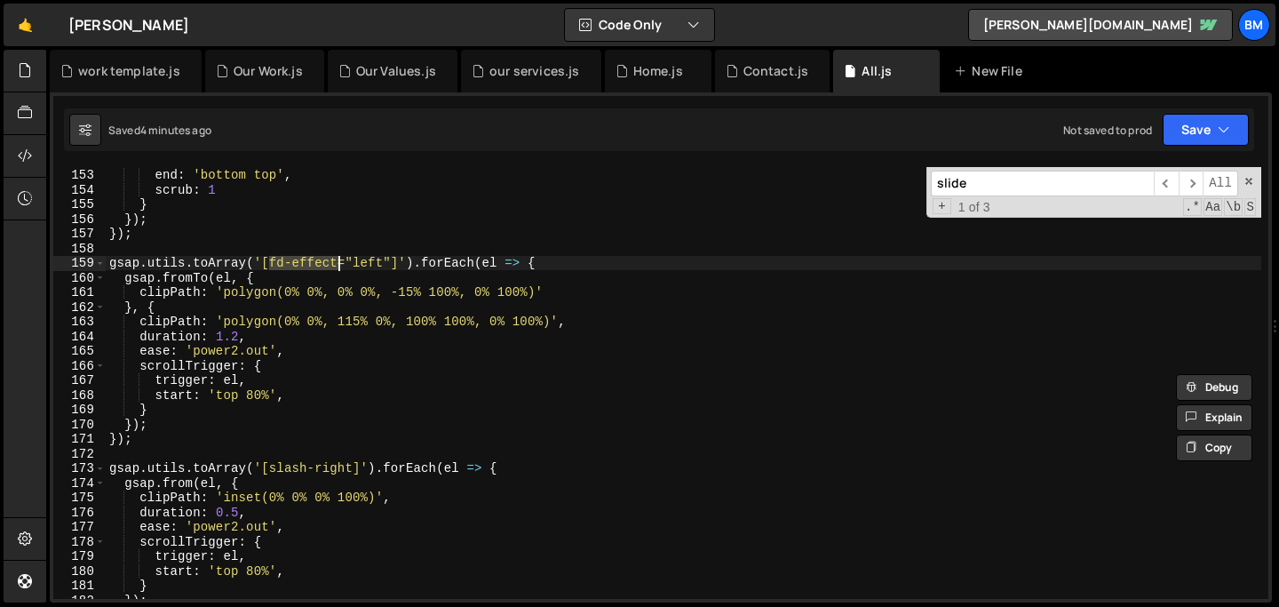
drag, startPoint x: 268, startPoint y: 263, endPoint x: 337, endPoint y: 258, distance: 68.5
click at [337, 258] on div "start : 'top bottom' , end : 'bottom top' , scrub : 1 } }) ; }) ; gsap . utils …" at bounding box center [683, 383] width 1155 height 461
type textarea "gsap.utils.toArray('[fd-effect="left"]').forEach(el => {"
